Goal: Complete application form

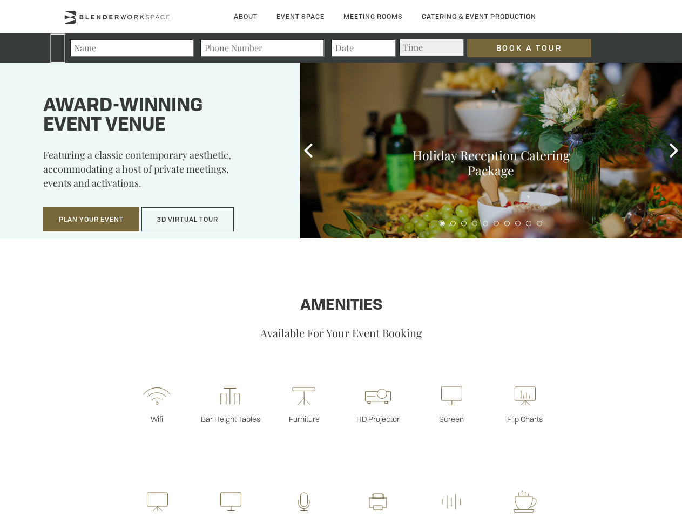
click at [520, 48] on input "Book a Tour" at bounding box center [529, 48] width 124 height 18
click at [91, 220] on button "Plan Your Event" at bounding box center [91, 219] width 96 height 25
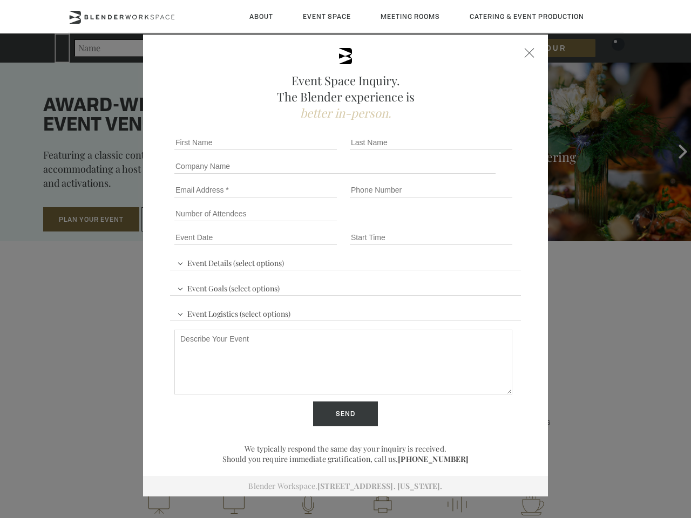
click at [188, 220] on input "Number of Attendees" at bounding box center [255, 213] width 163 height 15
click at [308, 151] on div "First name *" at bounding box center [257, 143] width 175 height 24
click at [674, 151] on div "Event Space Inquiry. The Blender experience is better in-person. Event Details …" at bounding box center [345, 259] width 691 height 518
click at [442, 224] on fieldset "Number of Attendees Budget Range" at bounding box center [345, 214] width 351 height 24
click at [453, 224] on fieldset "Number of Attendees Budget Range" at bounding box center [345, 214] width 351 height 24
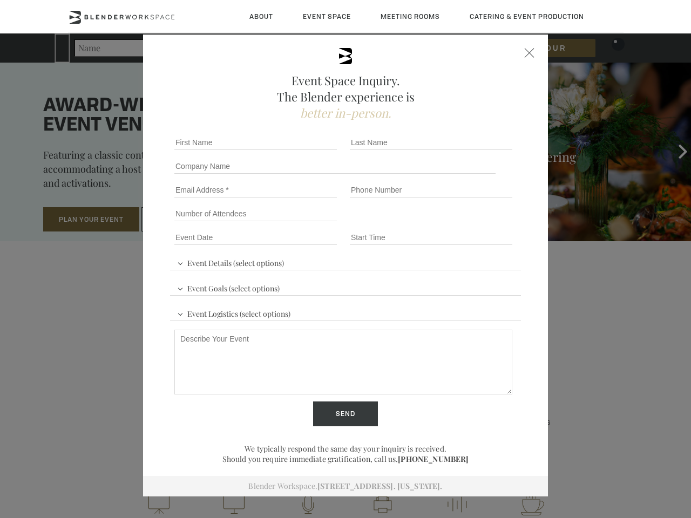
click at [464, 224] on fieldset "Number of Attendees Budget Range" at bounding box center [345, 214] width 351 height 24
click at [475, 224] on fieldset "Number of Attendees Budget Range" at bounding box center [345, 214] width 351 height 24
